Goal: Find specific page/section: Find specific page/section

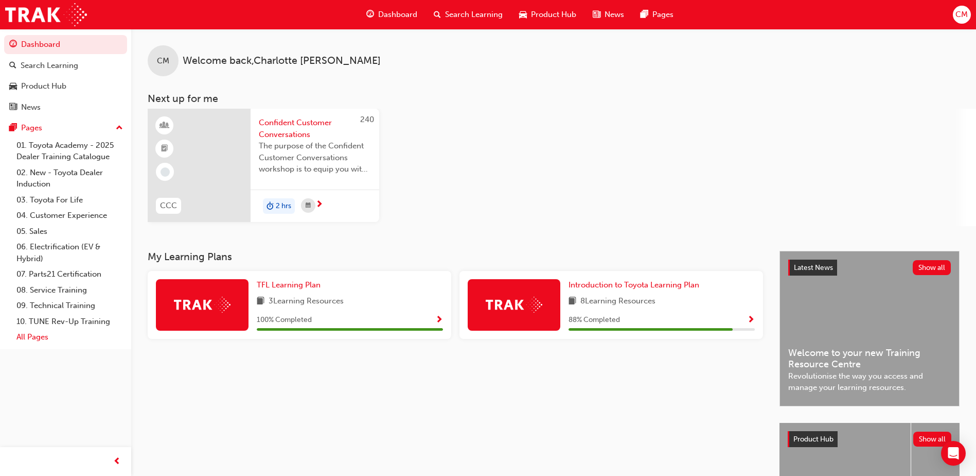
click at [49, 335] on link "All Pages" at bounding box center [69, 337] width 115 height 16
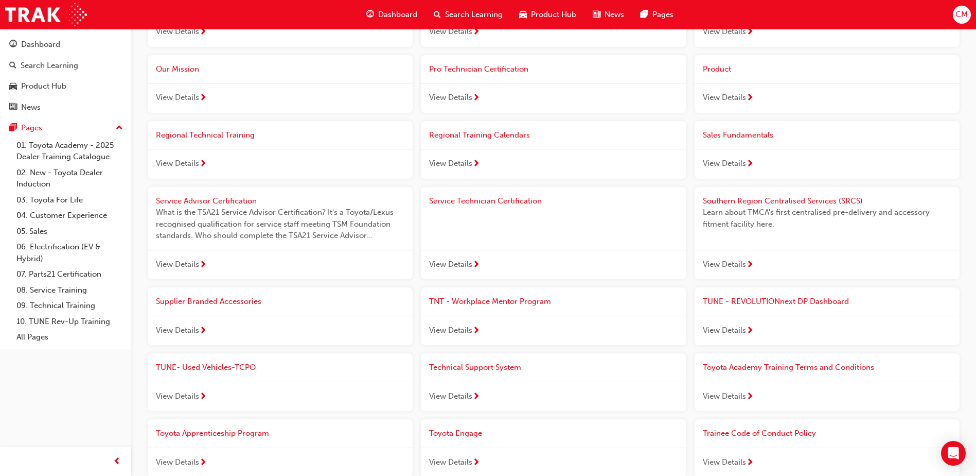
scroll to position [1010, 0]
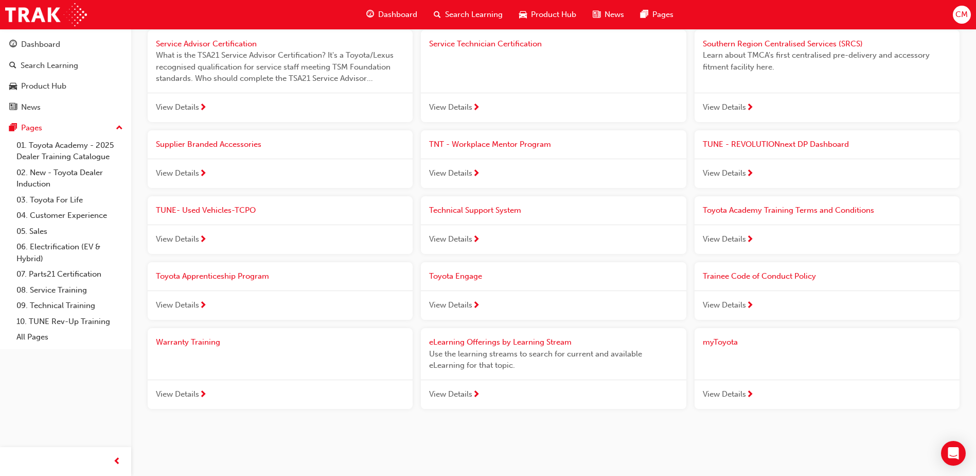
click at [885, 312] on div "View Details" at bounding box center [827, 305] width 265 height 30
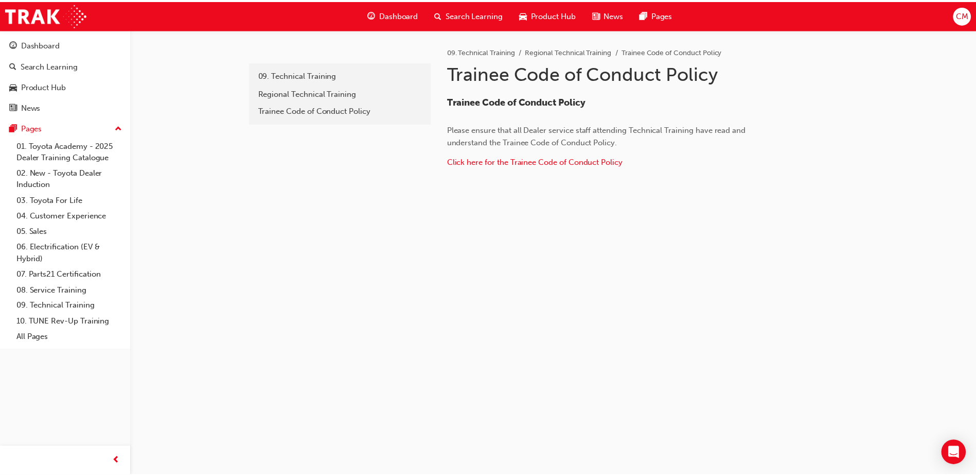
scroll to position [1010, 0]
